Goal: Task Accomplishment & Management: Manage account settings

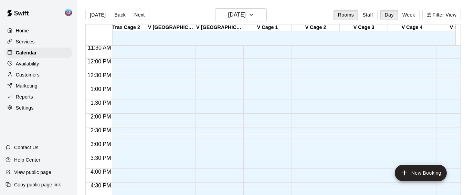
scroll to position [0, 1016]
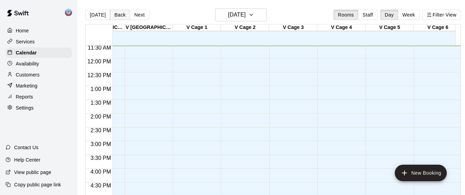
click at [120, 12] on button "Back" at bounding box center [120, 15] width 20 height 10
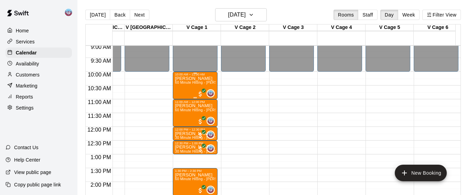
click at [191, 88] on div "Andrew Whitcomb 60 Minute Hitting - Voorhees" at bounding box center [195, 173] width 41 height 195
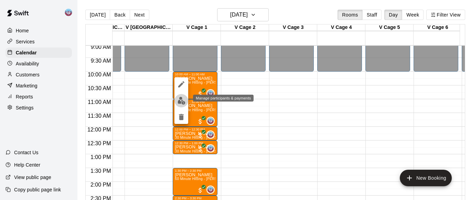
click at [183, 98] on img "edit" at bounding box center [182, 101] width 8 height 8
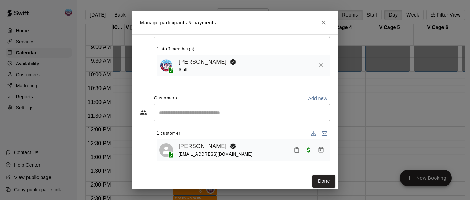
click at [294, 151] on icon "Mark attendance" at bounding box center [297, 150] width 6 height 6
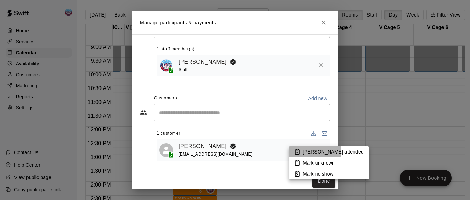
click at [300, 150] on icon at bounding box center [297, 152] width 6 height 6
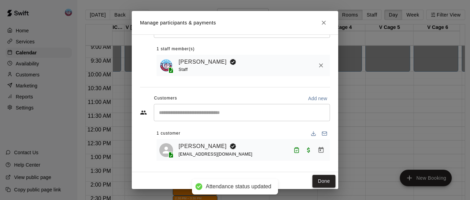
click at [313, 182] on button "Done" at bounding box center [324, 181] width 23 height 13
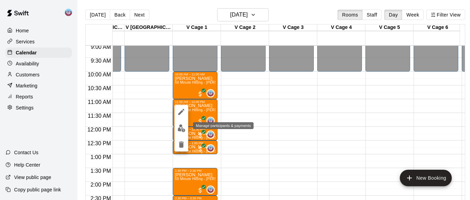
click at [182, 127] on img "edit" at bounding box center [182, 128] width 8 height 8
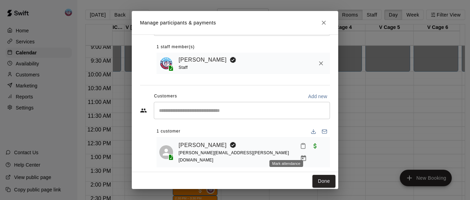
click at [300, 149] on icon "Mark attendance" at bounding box center [303, 146] width 6 height 6
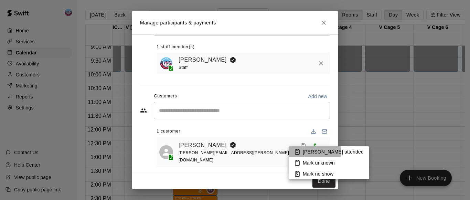
click at [296, 152] on icon at bounding box center [297, 152] width 6 height 6
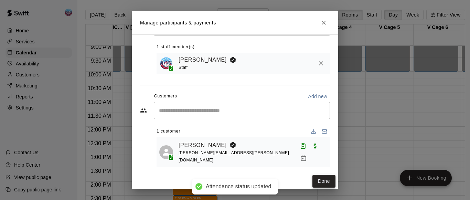
click at [318, 179] on button "Done" at bounding box center [324, 181] width 23 height 13
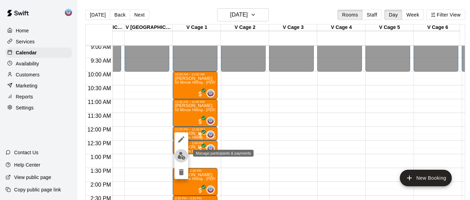
click at [182, 154] on img "edit" at bounding box center [182, 156] width 8 height 8
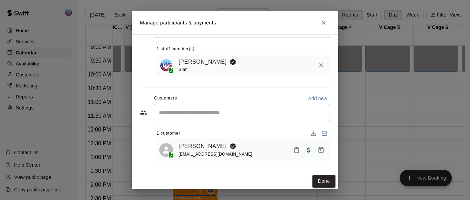
click at [291, 154] on button "Mark attendance" at bounding box center [297, 150] width 12 height 12
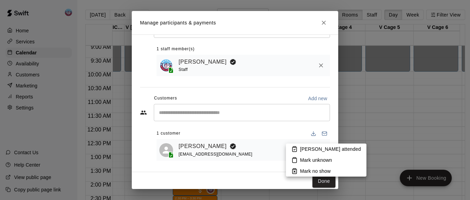
click at [306, 149] on p "Mark attended" at bounding box center [330, 149] width 61 height 7
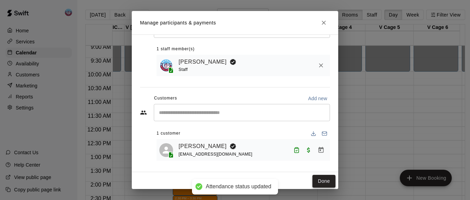
click at [313, 180] on button "Done" at bounding box center [324, 181] width 23 height 13
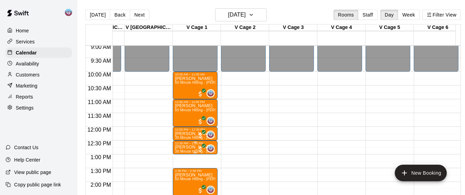
click at [182, 145] on div "12:30 PM – 1:00 PM" at bounding box center [195, 143] width 41 height 3
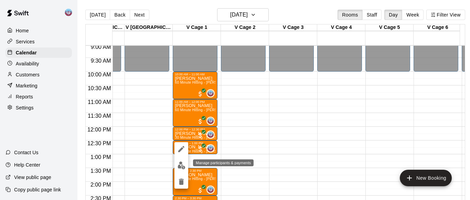
click at [184, 166] on img "edit" at bounding box center [182, 166] width 8 height 8
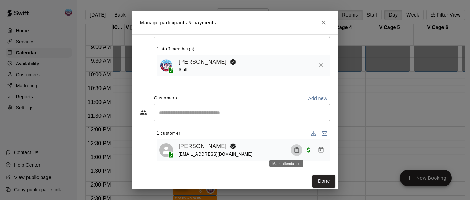
click at [295, 148] on icon "Mark attendance" at bounding box center [297, 150] width 4 height 5
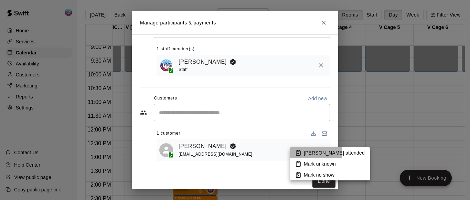
click at [299, 152] on rect at bounding box center [299, 150] width 2 height 1
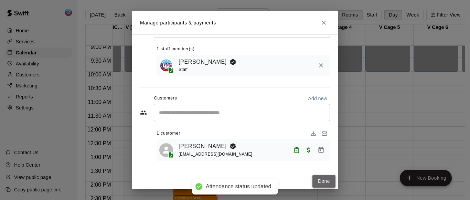
click at [314, 183] on button "Done" at bounding box center [324, 181] width 23 height 13
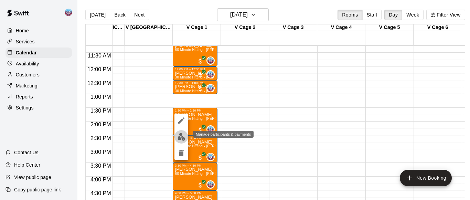
click at [179, 135] on img "edit" at bounding box center [182, 137] width 8 height 8
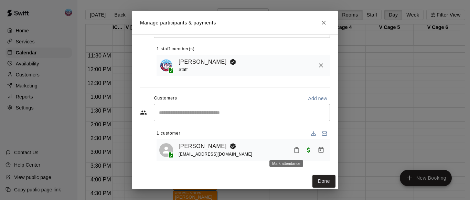
click at [296, 148] on rect "Mark attendance" at bounding box center [297, 147] width 2 height 1
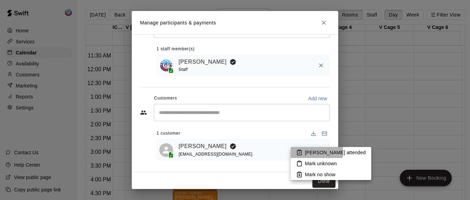
click at [296, 152] on icon at bounding box center [299, 152] width 6 height 6
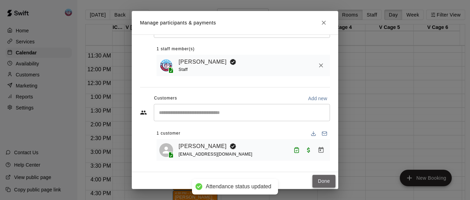
click at [313, 182] on button "Done" at bounding box center [324, 181] width 23 height 13
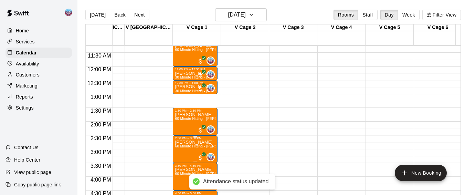
click at [186, 148] on span "60 Minute Hitting - Voorhees" at bounding box center [205, 146] width 61 height 4
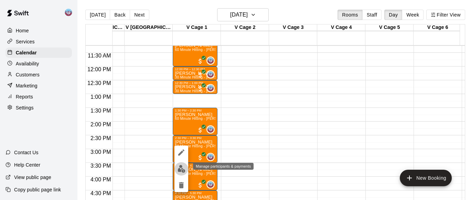
click at [183, 167] on img "edit" at bounding box center [182, 169] width 8 height 8
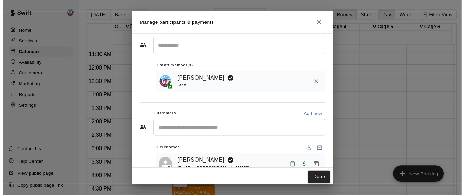
scroll to position [34, 0]
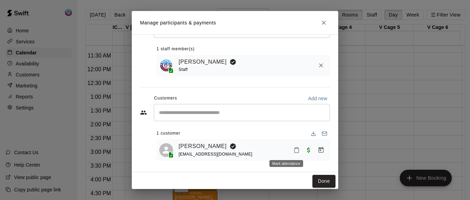
click at [294, 153] on icon "Mark attendance" at bounding box center [297, 150] width 6 height 6
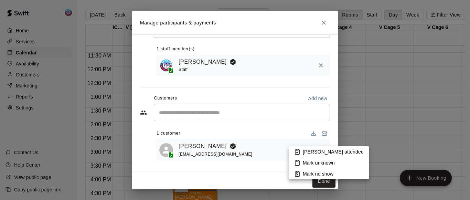
click at [302, 149] on li "Mark attended" at bounding box center [329, 151] width 81 height 11
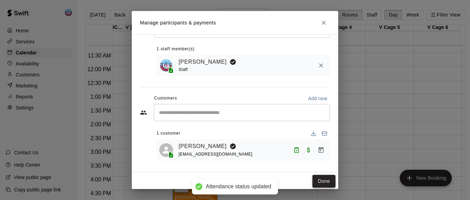
click at [314, 179] on button "Done" at bounding box center [324, 181] width 23 height 13
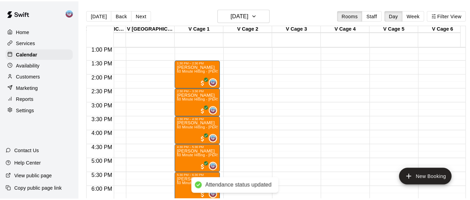
scroll to position [382, 1049]
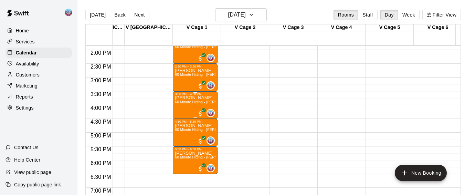
click at [177, 108] on div "Henry Paetzold 60 Minute Hitting - Voorhees" at bounding box center [195, 193] width 41 height 195
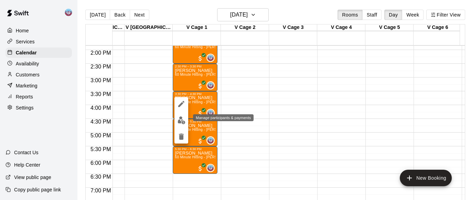
click at [181, 121] on img "edit" at bounding box center [182, 120] width 8 height 8
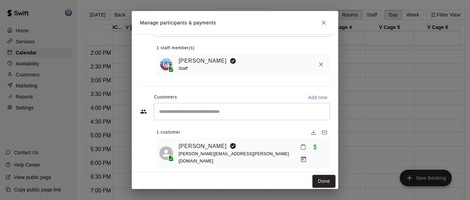
scroll to position [34, 0]
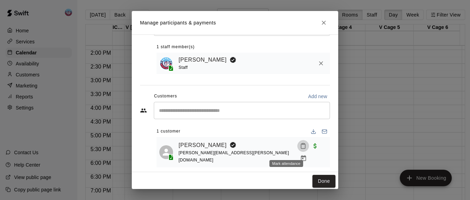
click at [300, 149] on icon "Mark attendance" at bounding box center [303, 146] width 6 height 6
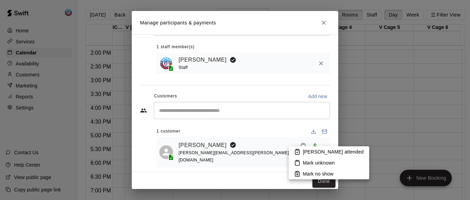
click at [304, 151] on p "Mark attended" at bounding box center [333, 151] width 61 height 7
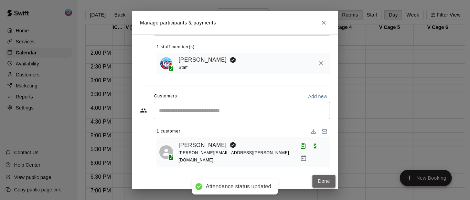
click at [314, 181] on button "Done" at bounding box center [324, 181] width 23 height 13
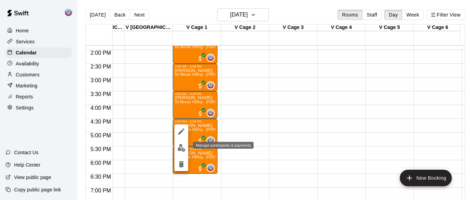
click at [181, 149] on img "edit" at bounding box center [182, 148] width 8 height 8
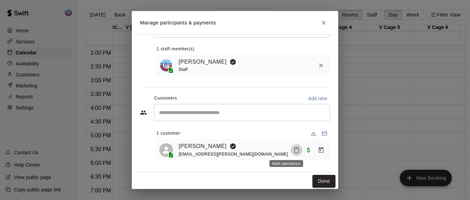
click at [296, 148] on rect "Mark attendance" at bounding box center [297, 147] width 2 height 1
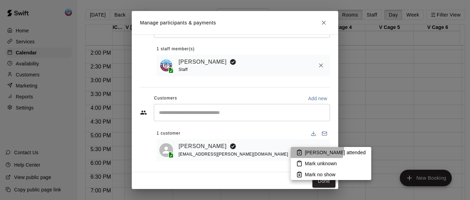
click at [306, 148] on li "Mark attended" at bounding box center [331, 152] width 81 height 11
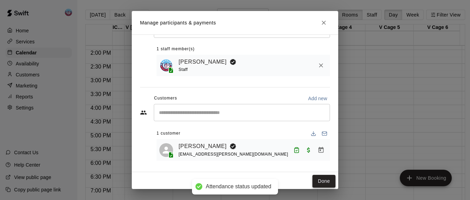
click at [313, 177] on button "Done" at bounding box center [324, 181] width 23 height 13
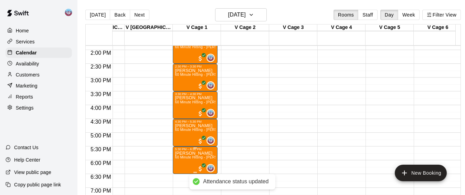
click at [191, 159] on span "60 Minute Hitting - Voorhees" at bounding box center [205, 157] width 61 height 4
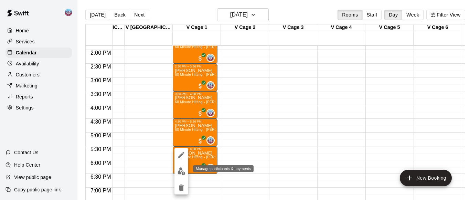
click at [181, 169] on img "edit" at bounding box center [182, 171] width 8 height 8
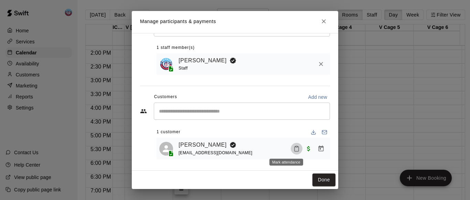
click at [294, 150] on icon "Mark attendance" at bounding box center [297, 149] width 6 height 6
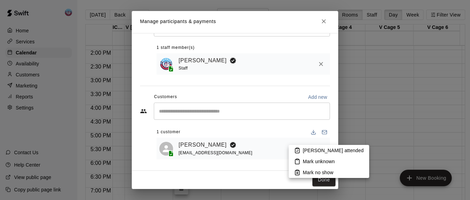
click at [298, 150] on icon at bounding box center [297, 150] width 6 height 6
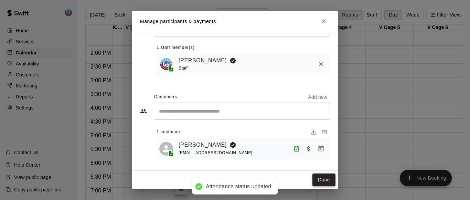
click at [313, 181] on button "Done" at bounding box center [324, 180] width 23 height 13
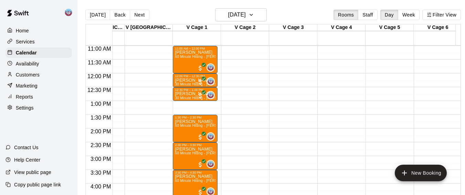
scroll to position [249, 1049]
